Goal: Complete application form

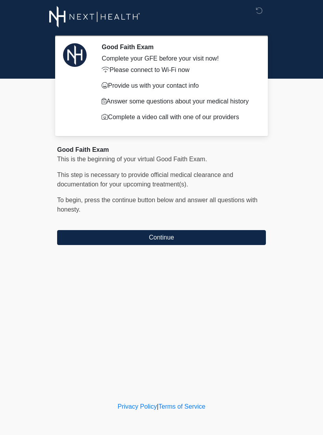
click at [91, 232] on button "Continue" at bounding box center [161, 237] width 208 height 15
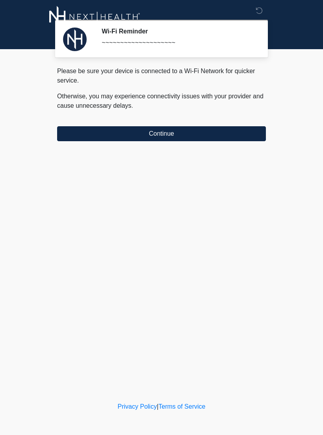
click at [79, 130] on button "Continue" at bounding box center [161, 133] width 208 height 15
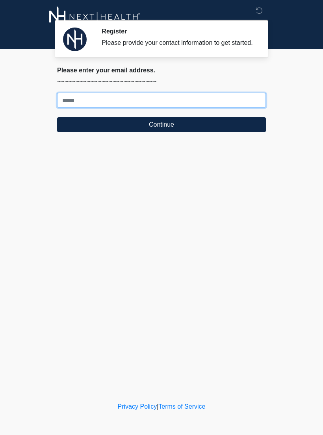
click at [181, 108] on input "Where should we email your treatment plan?" at bounding box center [161, 100] width 208 height 15
type input "**********"
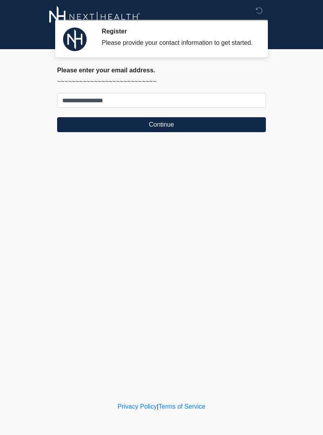
click at [238, 125] on button "Continue" at bounding box center [161, 124] width 208 height 15
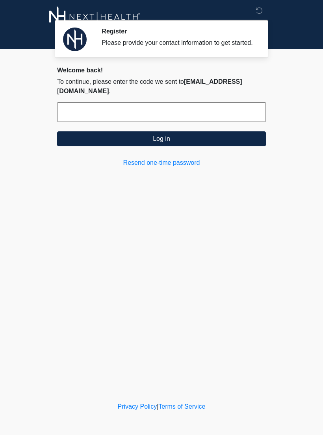
click at [110, 107] on input "text" at bounding box center [161, 112] width 208 height 20
type input "******"
click at [110, 140] on button "Log in" at bounding box center [161, 138] width 208 height 15
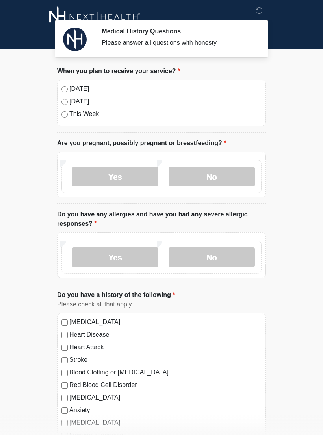
click at [78, 92] on label "[DATE]" at bounding box center [165, 88] width 192 height 9
click at [220, 175] on label "No" at bounding box center [211, 177] width 86 height 20
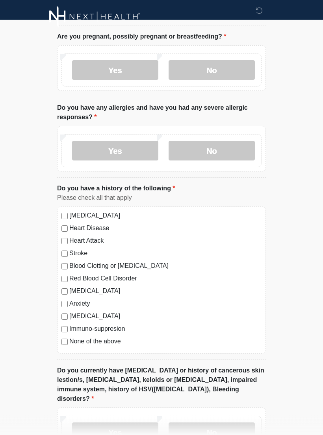
scroll to position [107, 0]
click at [134, 154] on label "Yes" at bounding box center [115, 151] width 86 height 20
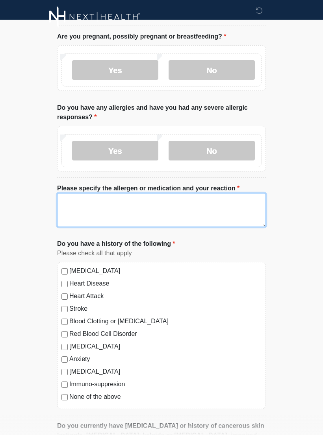
click at [172, 210] on textarea "Please specify the allergen or medication and your reaction" at bounding box center [161, 210] width 208 height 34
type textarea "**********"
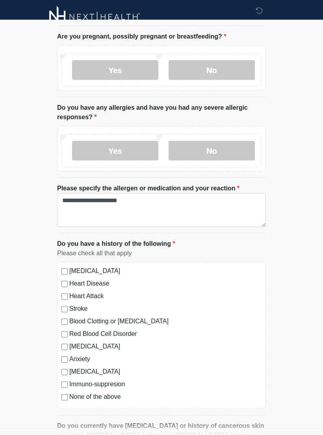
click at [136, 143] on label "Yes" at bounding box center [115, 151] width 86 height 20
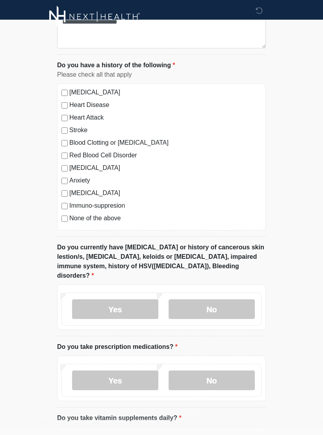
scroll to position [288, 0]
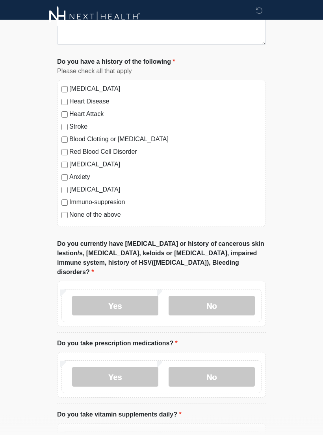
click at [213, 296] on label "No" at bounding box center [211, 306] width 86 height 20
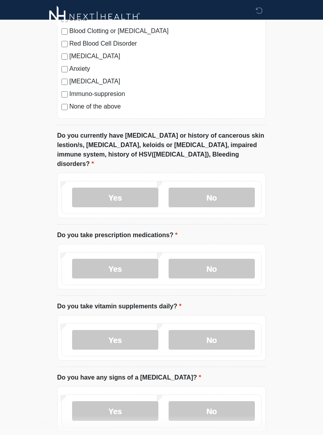
scroll to position [397, 0]
click at [140, 259] on label "Yes" at bounding box center [115, 268] width 86 height 20
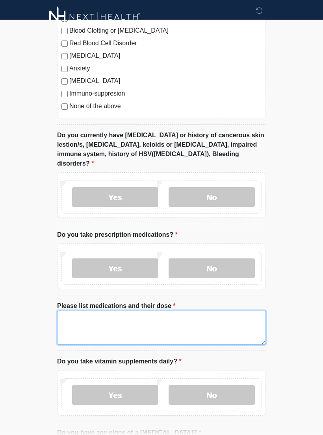
click at [142, 320] on textarea "Please list medications and their dose" at bounding box center [161, 328] width 208 height 34
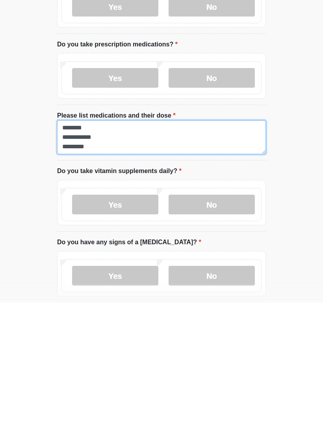
type textarea "**********"
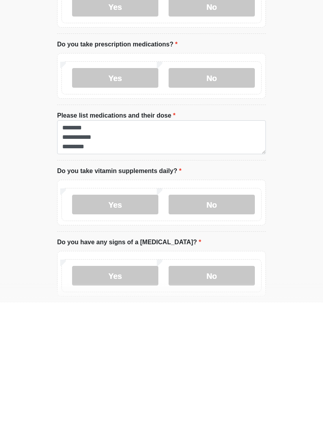
click at [231, 327] on label "No" at bounding box center [211, 337] width 86 height 20
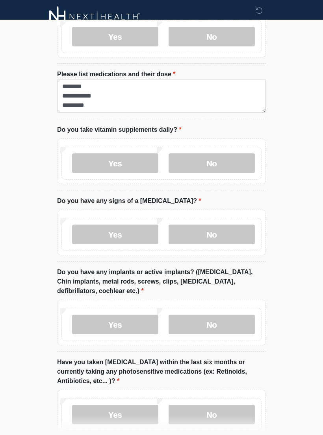
click at [234, 225] on label "No" at bounding box center [211, 235] width 86 height 20
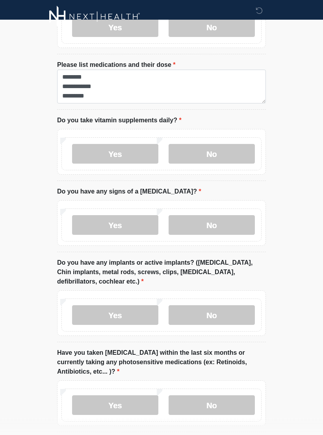
scroll to position [666, 0]
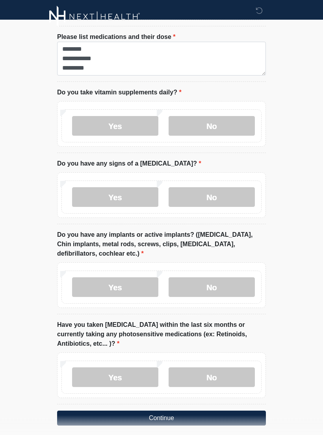
click at [243, 278] on label "No" at bounding box center [211, 288] width 86 height 20
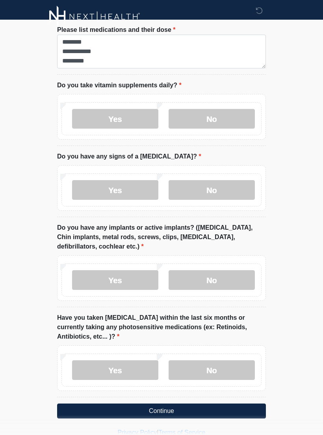
scroll to position [675, 0]
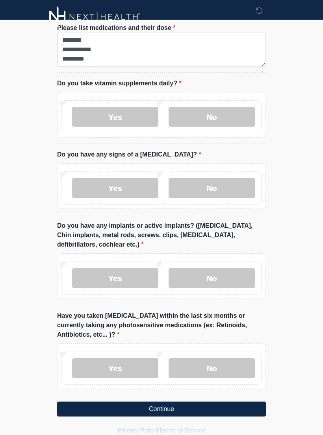
click at [235, 358] on label "No" at bounding box center [211, 368] width 86 height 20
click at [226, 402] on button "Continue" at bounding box center [161, 409] width 208 height 15
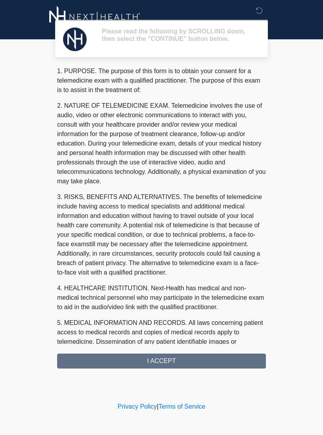
scroll to position [0, 0]
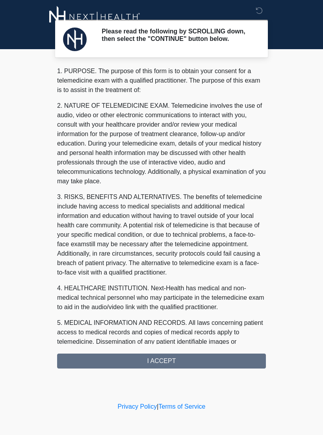
click at [217, 360] on div "1. PURPOSE. The purpose of this form is to obtain your consent for a telemedici…" at bounding box center [161, 217] width 208 height 302
click at [177, 365] on div "1. PURPOSE. The purpose of this form is to obtain your consent for a telemedici…" at bounding box center [161, 217] width 208 height 302
click at [172, 366] on div "1. PURPOSE. The purpose of this form is to obtain your consent for a telemedici…" at bounding box center [161, 217] width 208 height 302
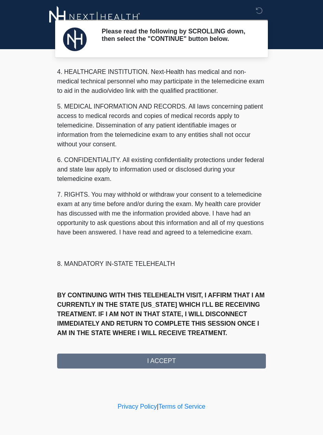
scroll to position [226, 0]
click at [173, 364] on button "I ACCEPT" at bounding box center [161, 361] width 208 height 15
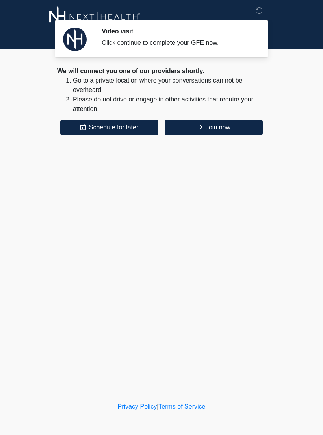
click at [206, 126] on button "Join now" at bounding box center [213, 127] width 98 height 15
